Goal: Check status

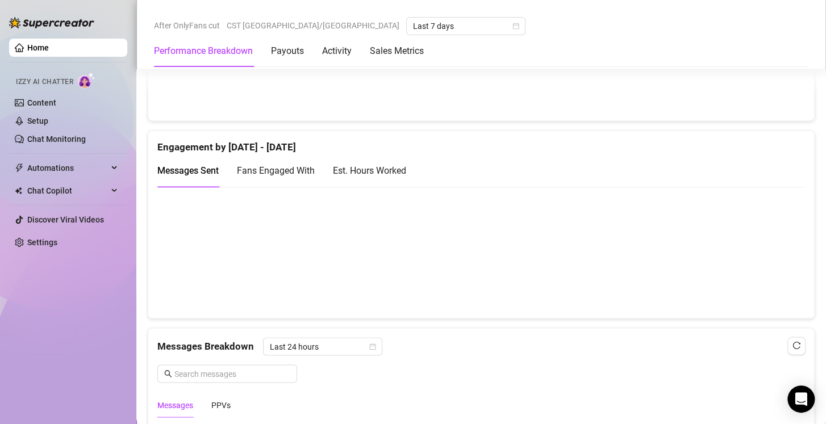
scroll to position [709, 0]
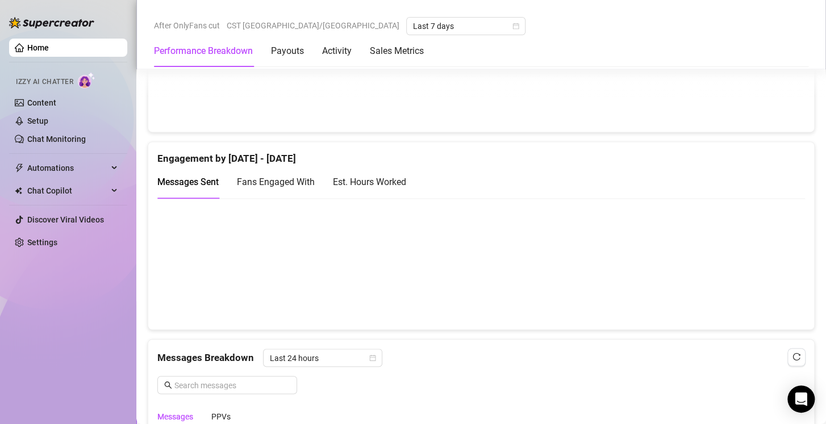
click at [355, 181] on div "Est. Hours Worked" at bounding box center [369, 182] width 73 height 14
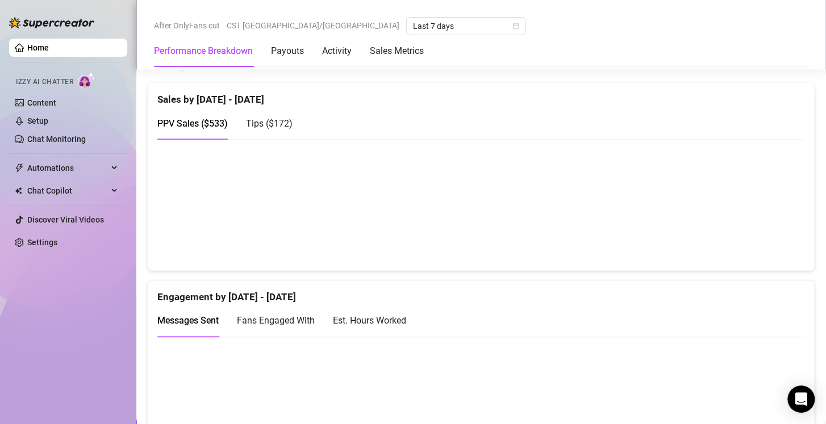
scroll to position [571, 0]
click at [394, 320] on div "Est. Hours Worked" at bounding box center [369, 320] width 73 height 14
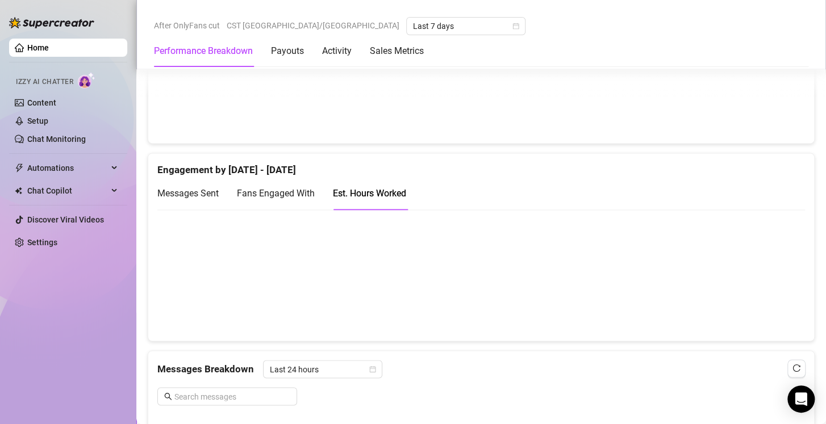
scroll to position [701, 0]
